Goal: Task Accomplishment & Management: Use online tool/utility

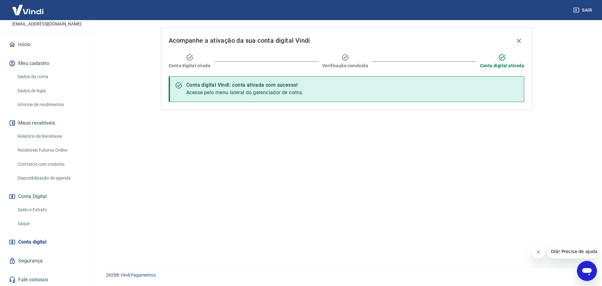
scroll to position [42, 0]
click at [33, 224] on link "Saque" at bounding box center [50, 222] width 71 height 13
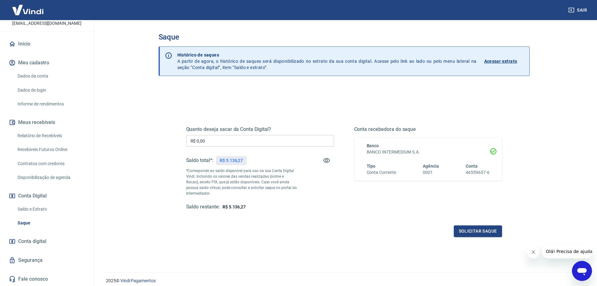
click at [295, 142] on input "R$ 0,00" at bounding box center [260, 141] width 148 height 12
type input "R$ 5.136,27"
click at [255, 190] on p "*Corresponde ao saldo disponível para uso na sua Conta Digital Vindi. Incluindo…" at bounding box center [241, 182] width 111 height 28
click at [468, 232] on button "Solicitar saque" at bounding box center [478, 231] width 48 height 12
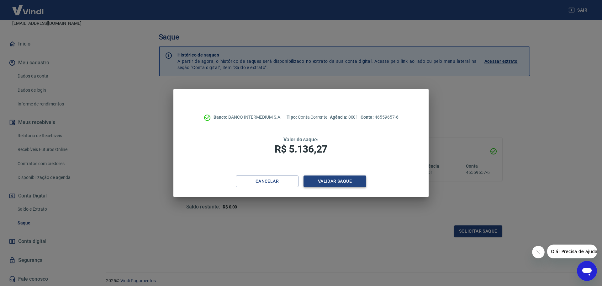
click at [343, 183] on button "Validar saque" at bounding box center [334, 181] width 63 height 12
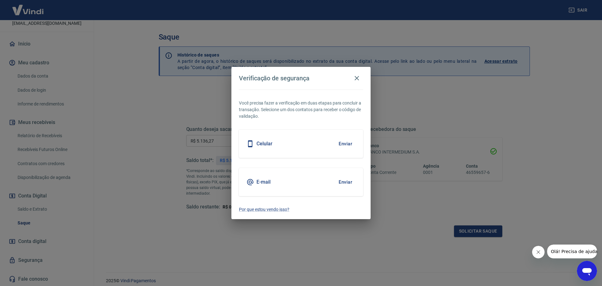
click at [350, 139] on button "Enviar" at bounding box center [345, 143] width 20 height 13
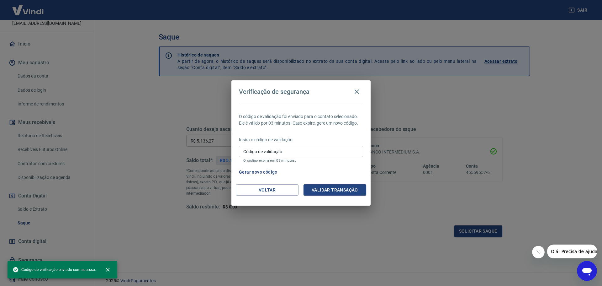
click at [260, 154] on input "Código de validação" at bounding box center [301, 151] width 124 height 12
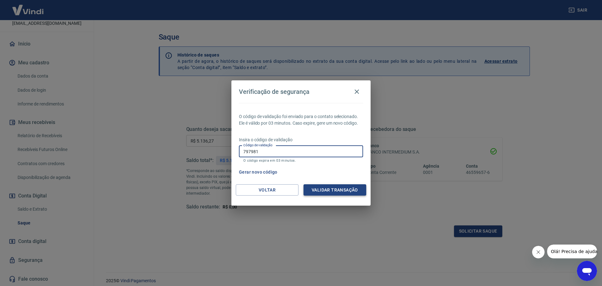
type input "797981"
click at [332, 185] on button "Validar transação" at bounding box center [334, 190] width 63 height 12
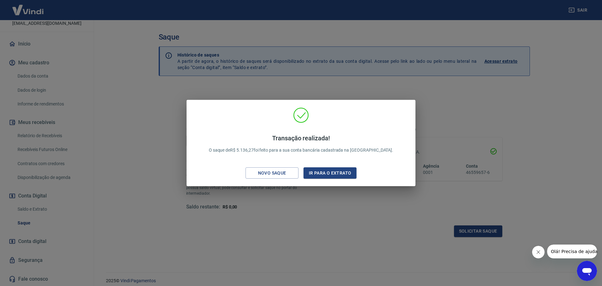
click at [234, 25] on div "Transação realizada! O saque de R$ 5.136,27 foi feito para a sua conta bancária…" at bounding box center [301, 143] width 602 height 286
